Goal: Check status: Check status

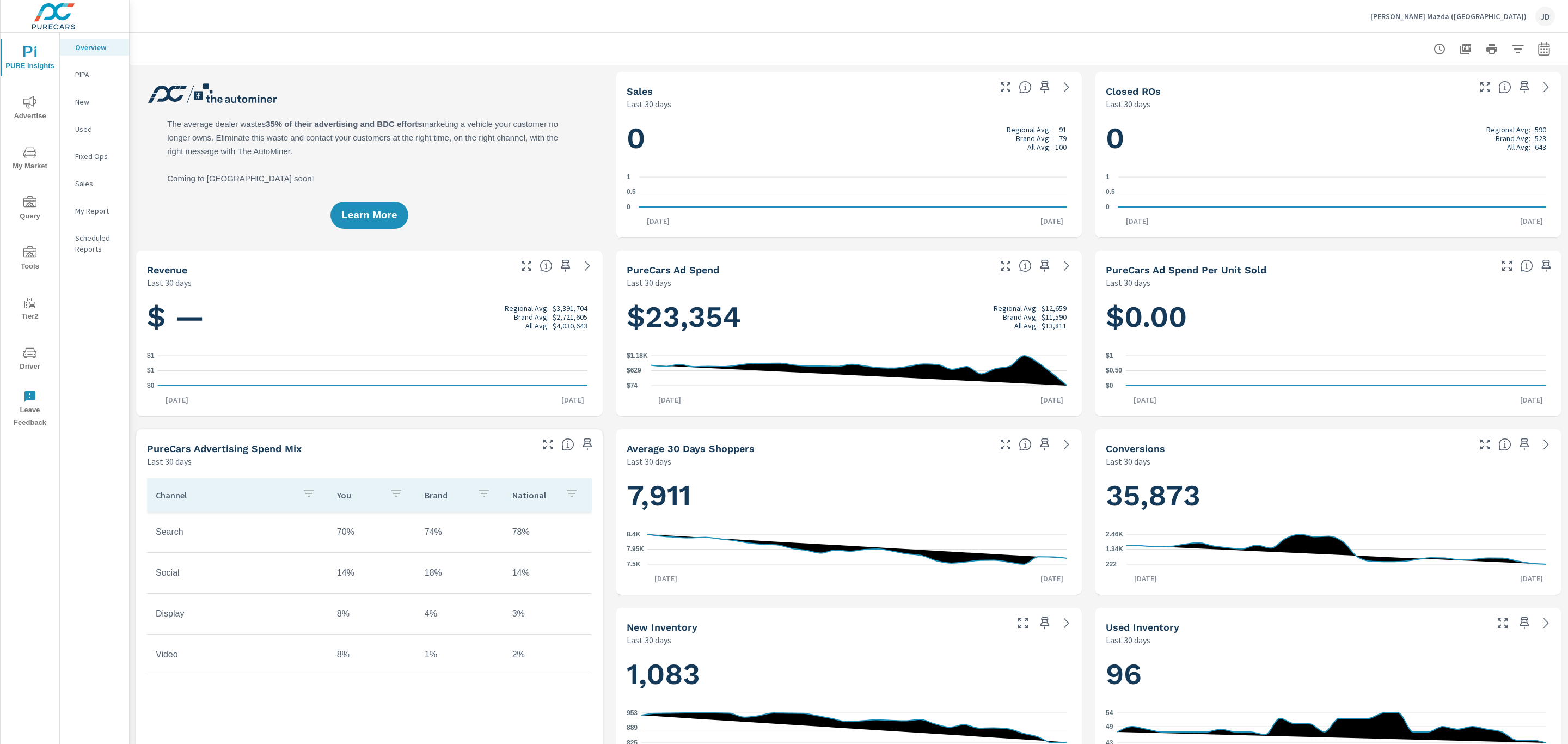
scroll to position [1, 0]
click at [1538, 54] on icon "button" at bounding box center [1544, 49] width 13 height 13
click at [1502, 87] on div "Custom [DATE] Last week Last 7 days Last 14 days Last 30 days Last 45 days Last…" at bounding box center [1444, 94] width 117 height 30
click at [1497, 89] on select "Custom [DATE] Last week Last 7 days Last 14 days Last 30 days Last 45 days Last…" at bounding box center [1444, 94] width 109 height 22
click at [1390, 83] on select "Custom [DATE] Last week Last 7 days Last 14 days Last 30 days Last 45 days Last…" at bounding box center [1444, 94] width 109 height 22
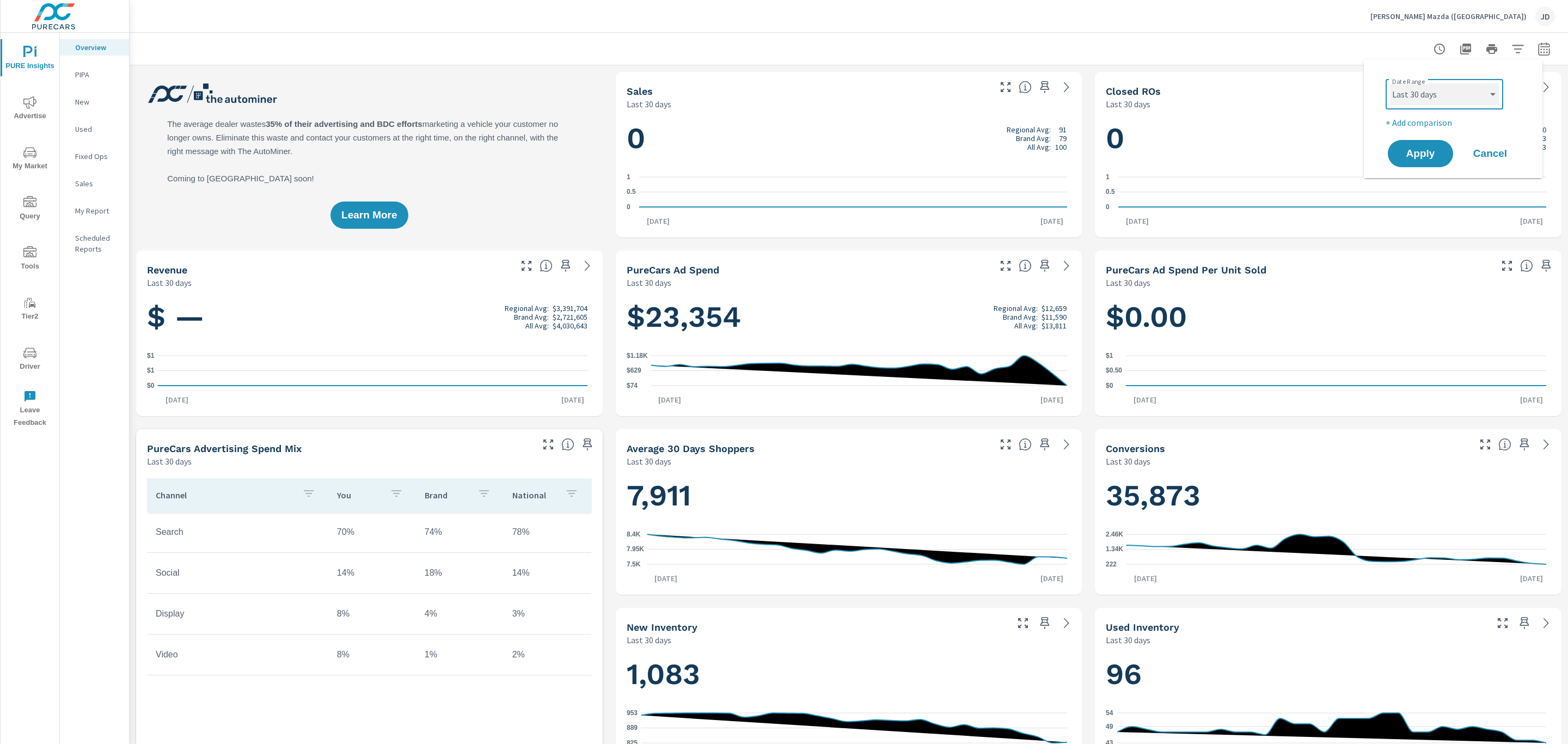
select select "Last month"
click at [1427, 149] on span "Apply" at bounding box center [1420, 153] width 44 height 10
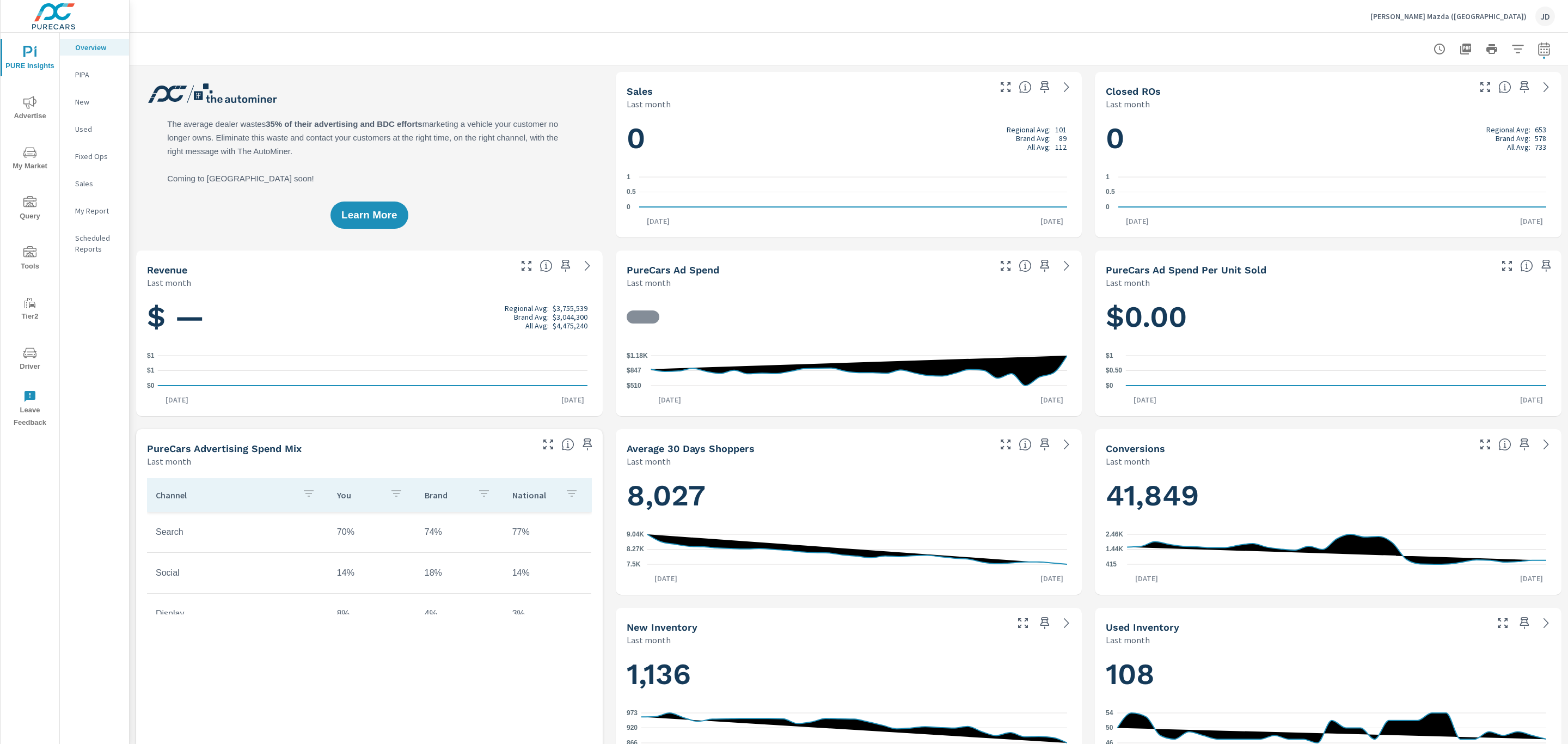
scroll to position [1, 0]
click at [28, 108] on icon "nav menu" at bounding box center [29, 102] width 13 height 13
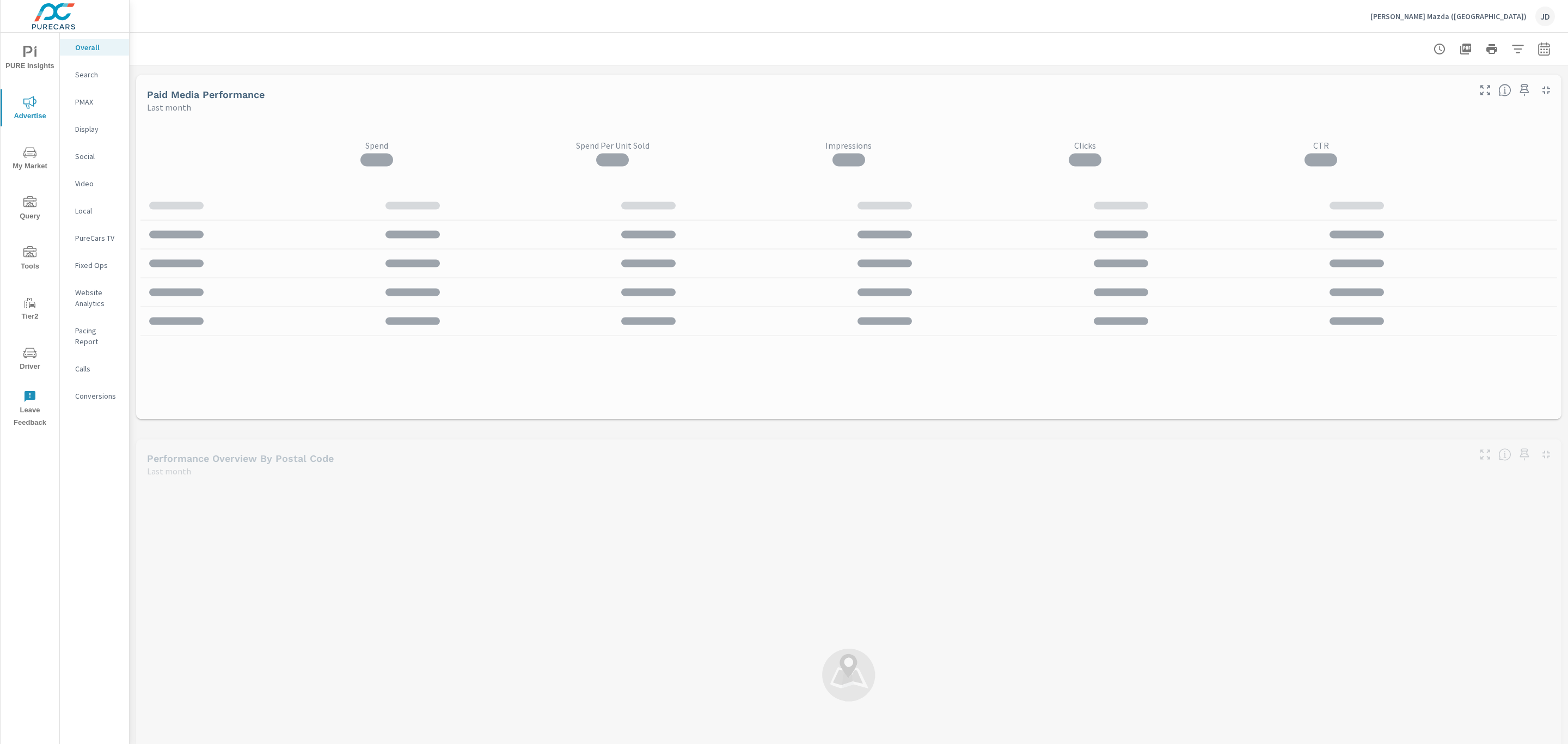
click at [82, 104] on p "PMAX" at bounding box center [97, 102] width 45 height 11
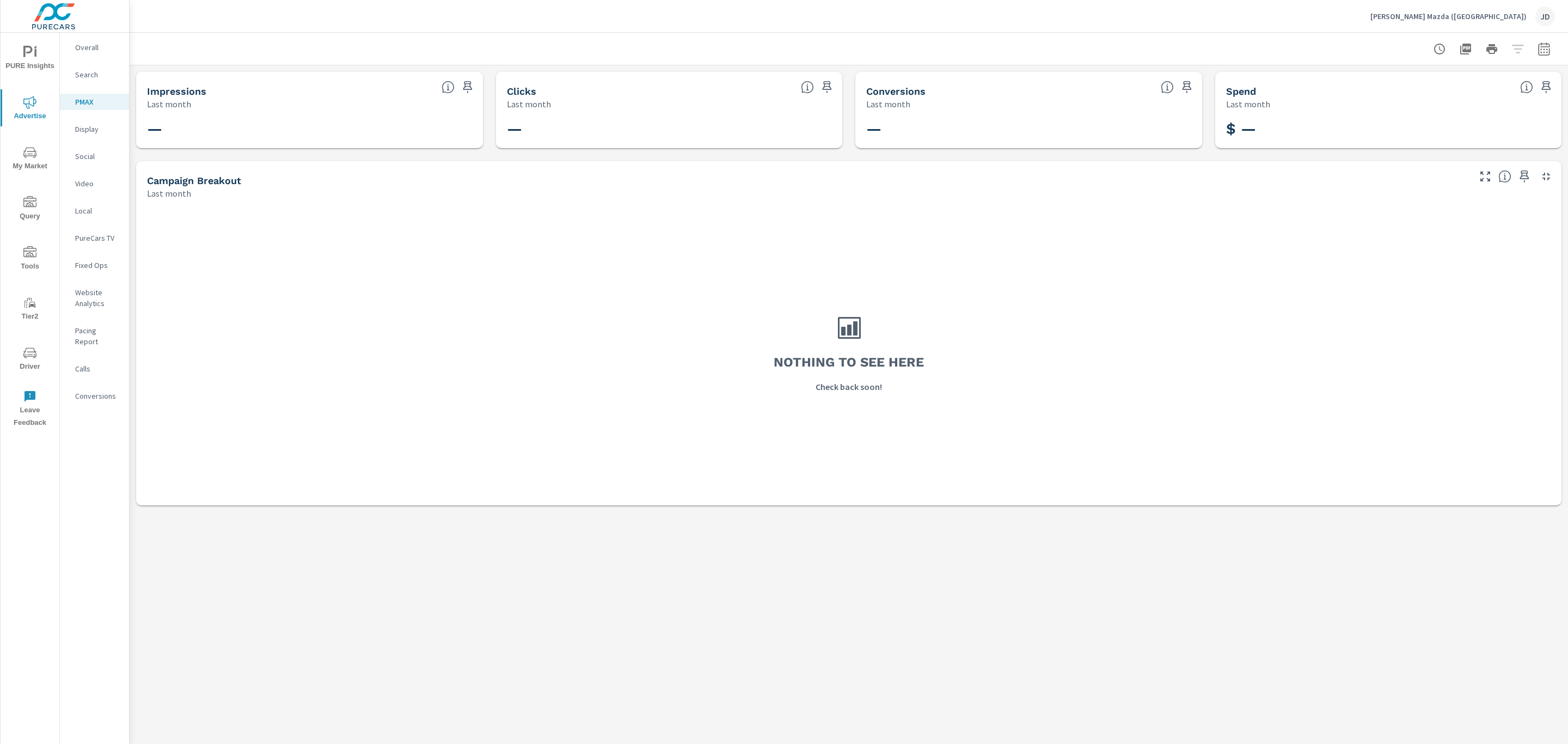
drag, startPoint x: 87, startPoint y: 152, endPoint x: 90, endPoint y: 80, distance: 72.1
click at [90, 80] on nav "Overall Search PMAX Display Social Video Local PureCars TV Fixed Ops Website An…" at bounding box center [94, 226] width 69 height 387
click at [90, 80] on div "Search" at bounding box center [94, 74] width 69 height 16
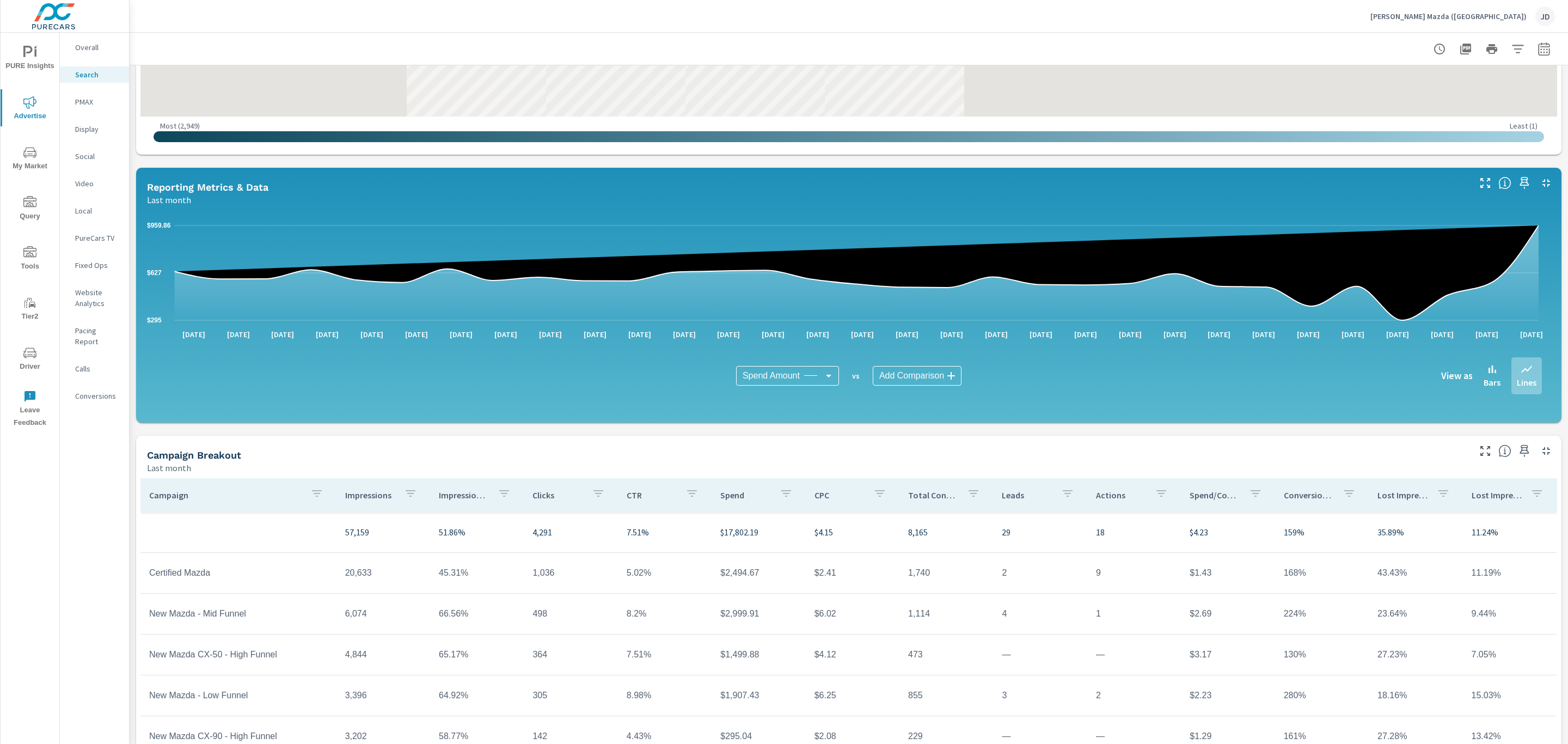
scroll to position [441, 0]
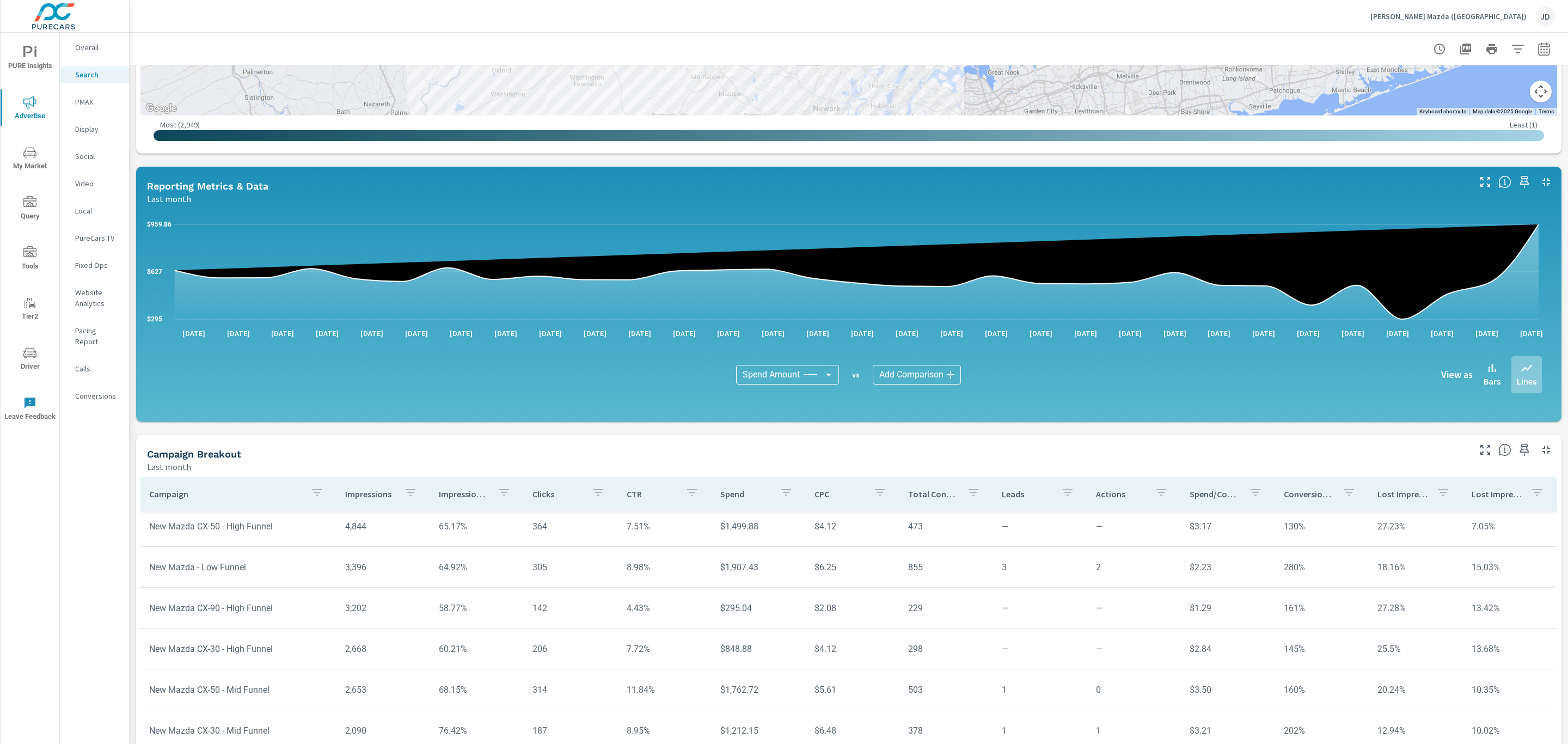
scroll to position [482, 0]
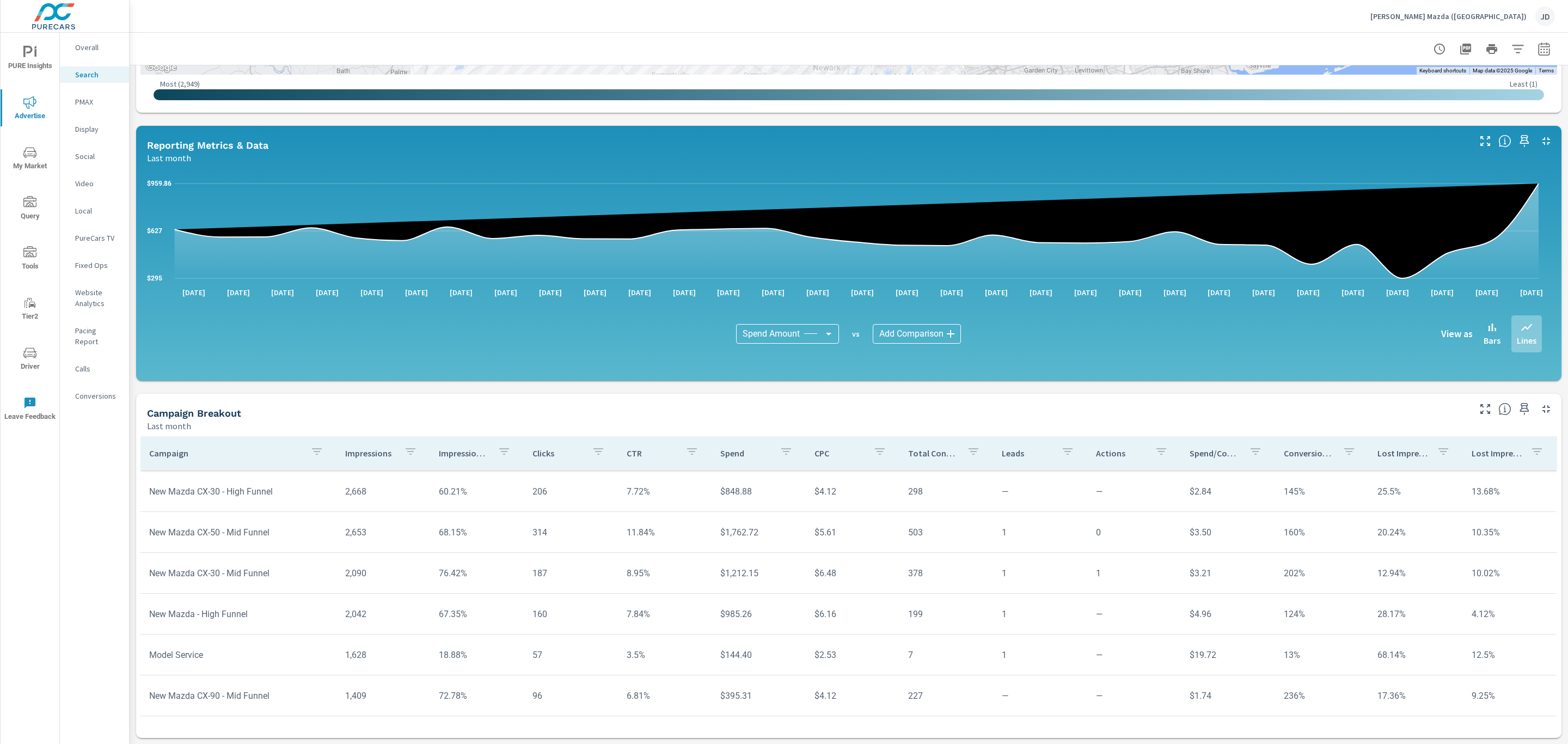
scroll to position [230, 0]
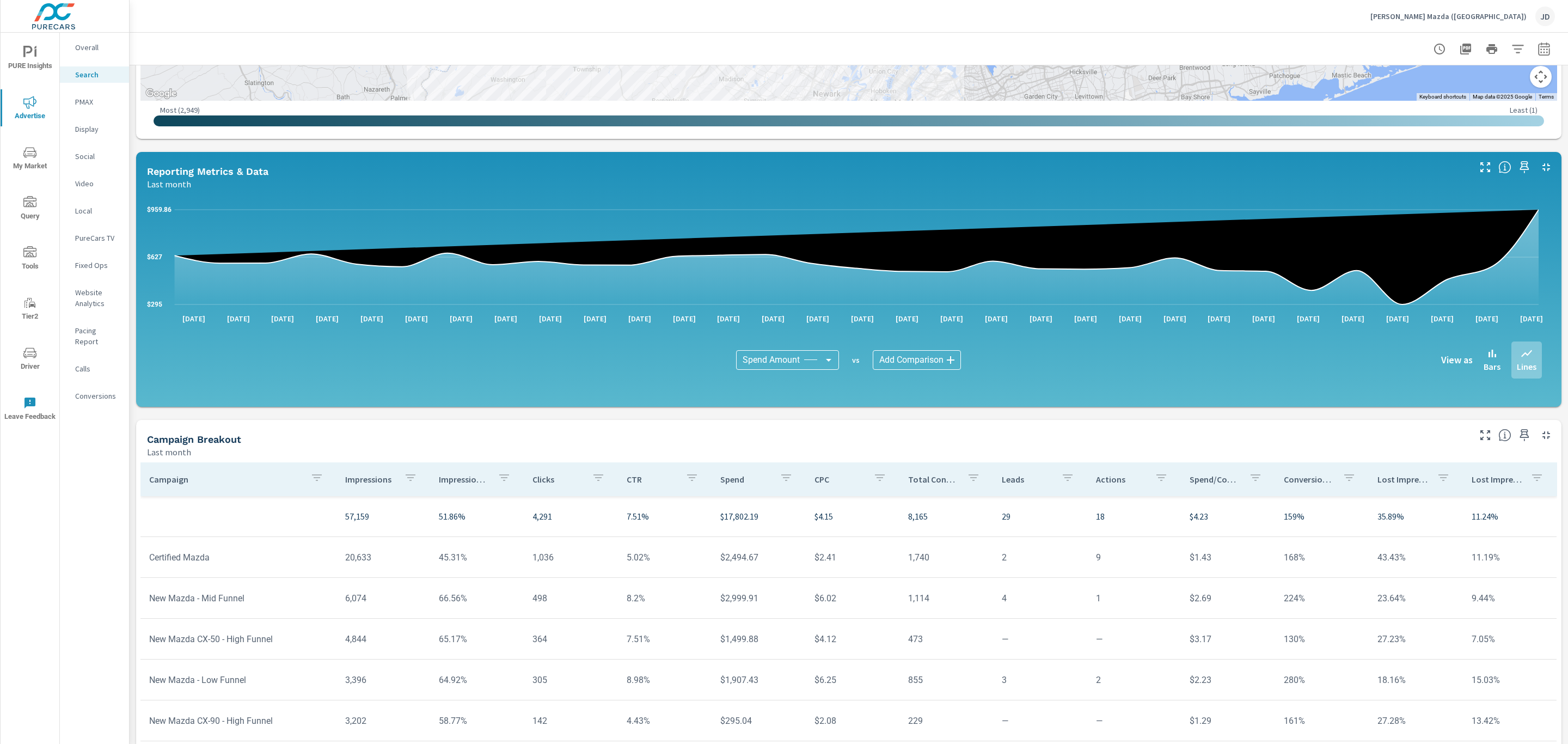
scroll to position [452, 0]
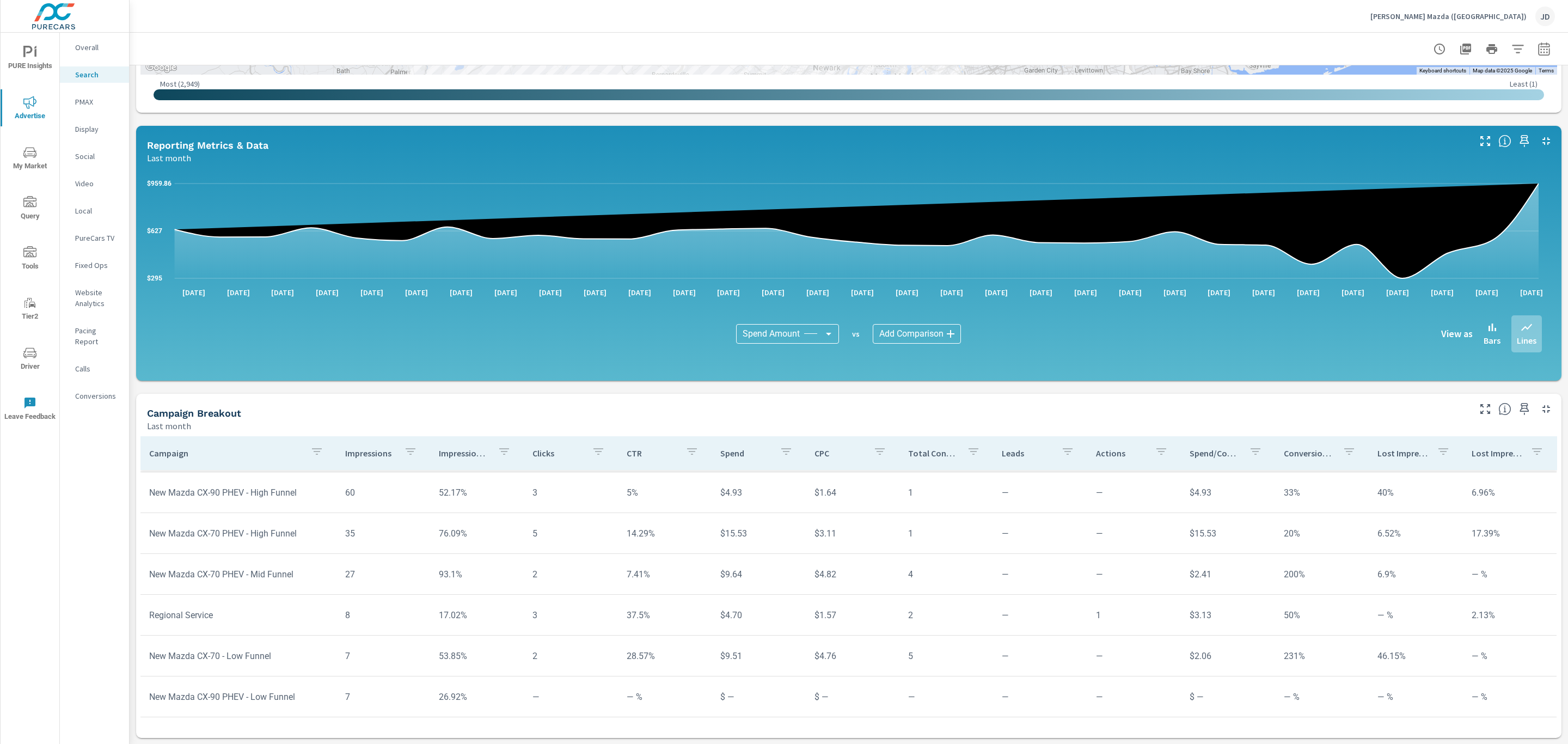
scroll to position [482, 0]
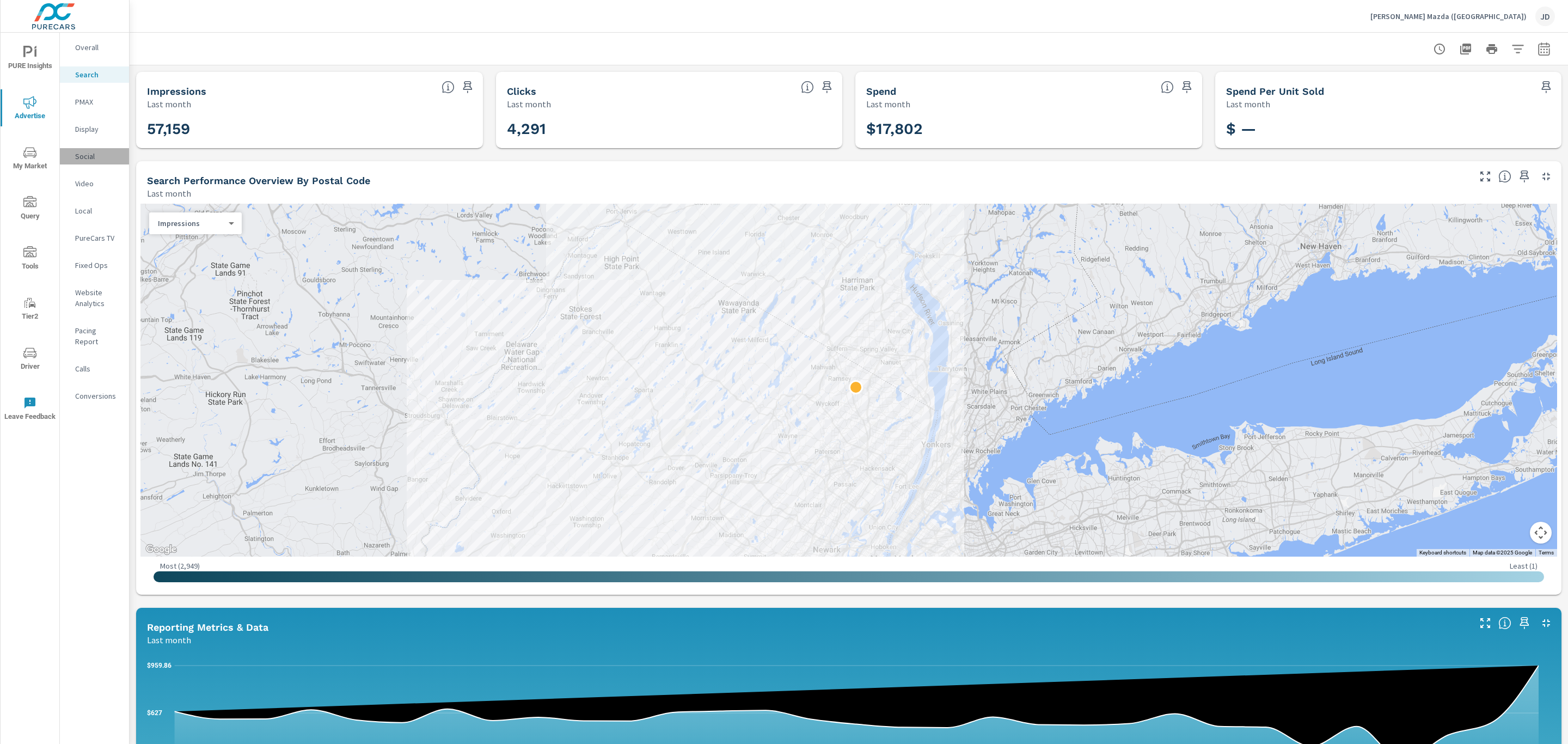
click at [83, 157] on p "Social" at bounding box center [97, 156] width 45 height 11
